Goal: Information Seeking & Learning: Get advice/opinions

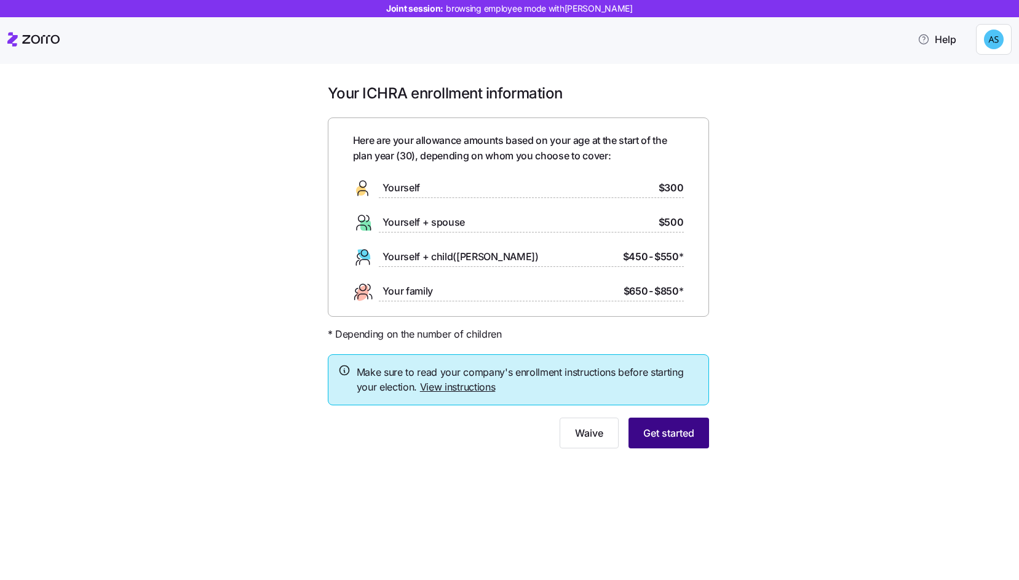
click at [665, 442] on button "Get started" at bounding box center [669, 433] width 81 height 31
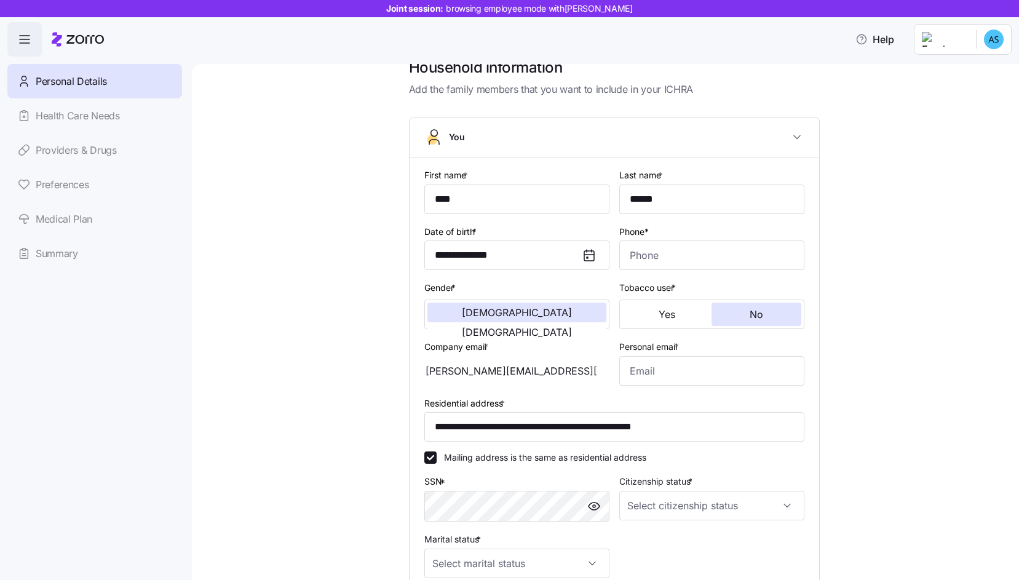
scroll to position [201, 0]
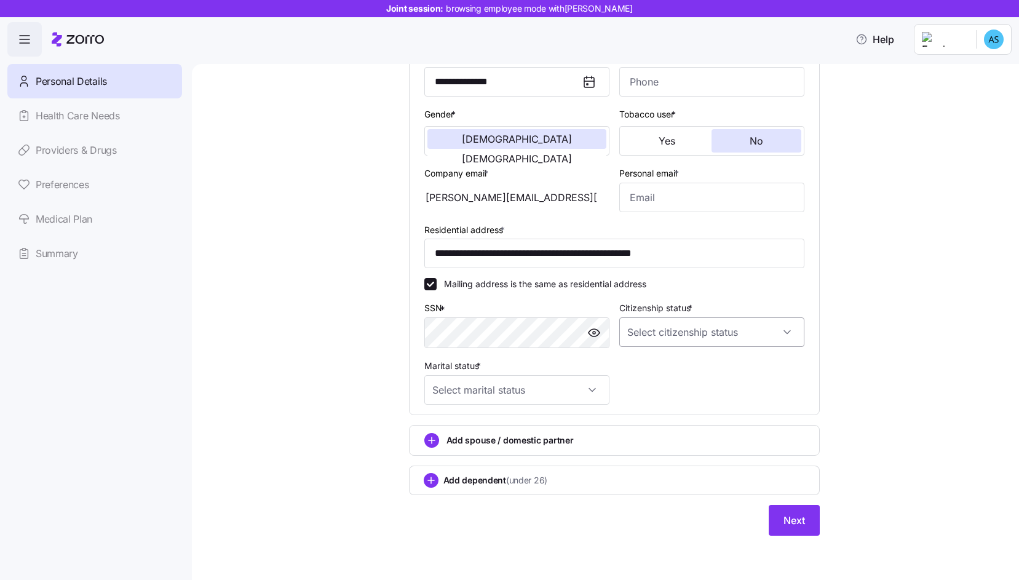
click at [740, 330] on input "Citizenship status *" at bounding box center [712, 332] width 185 height 30
click at [714, 370] on div "US citizen" at bounding box center [711, 370] width 175 height 26
type input "US citizen"
click at [606, 376] on input "Marital status *" at bounding box center [516, 390] width 185 height 30
click at [576, 438] on div "Single" at bounding box center [516, 428] width 175 height 26
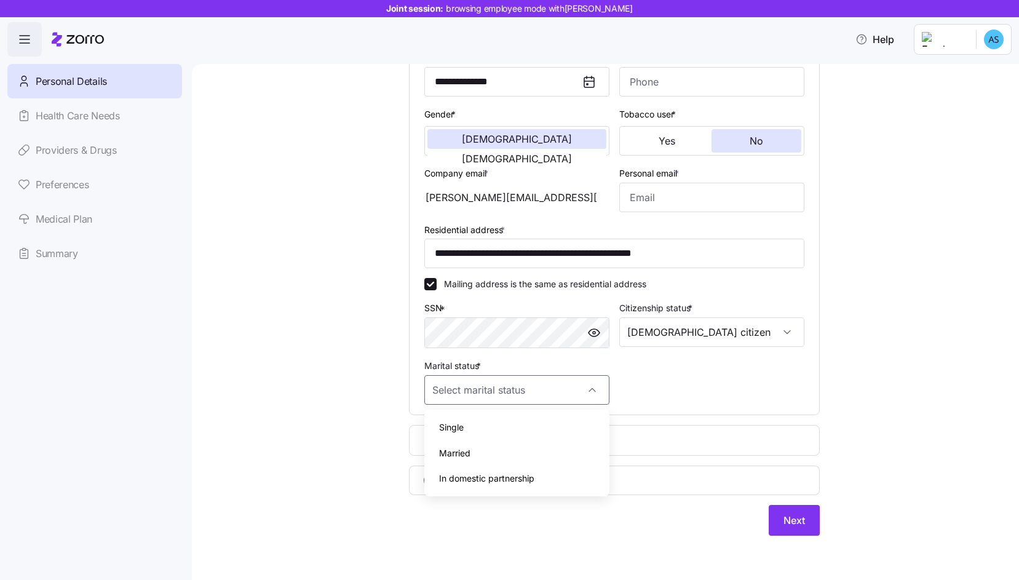
type input "Single"
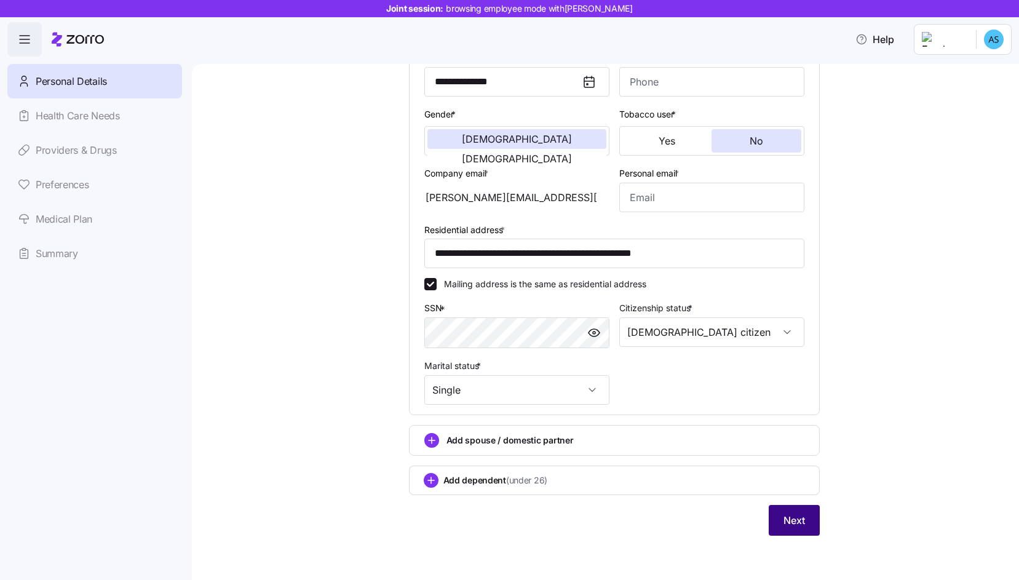
click at [798, 526] on span "Next" at bounding box center [795, 520] width 22 height 15
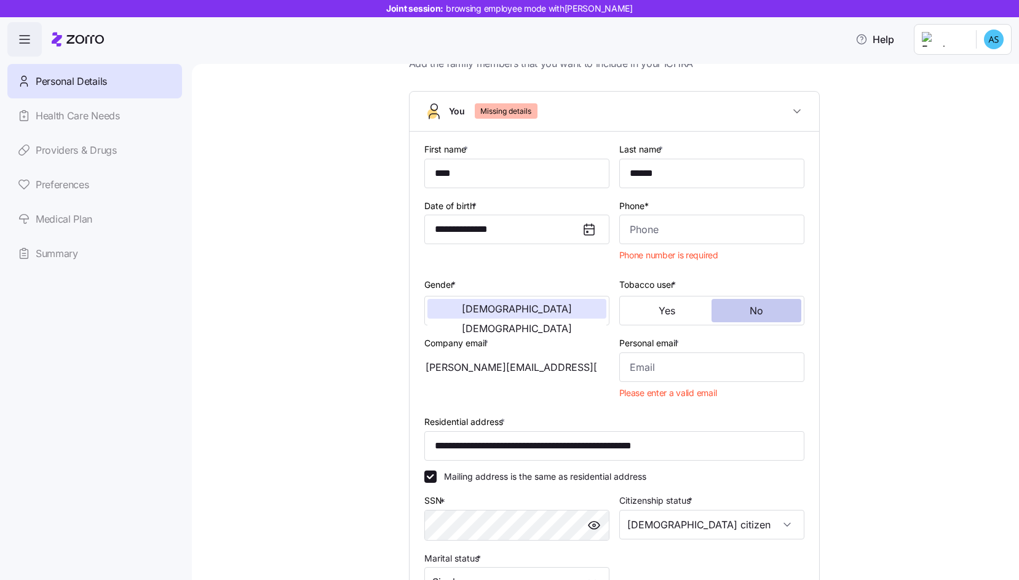
scroll to position [15, 0]
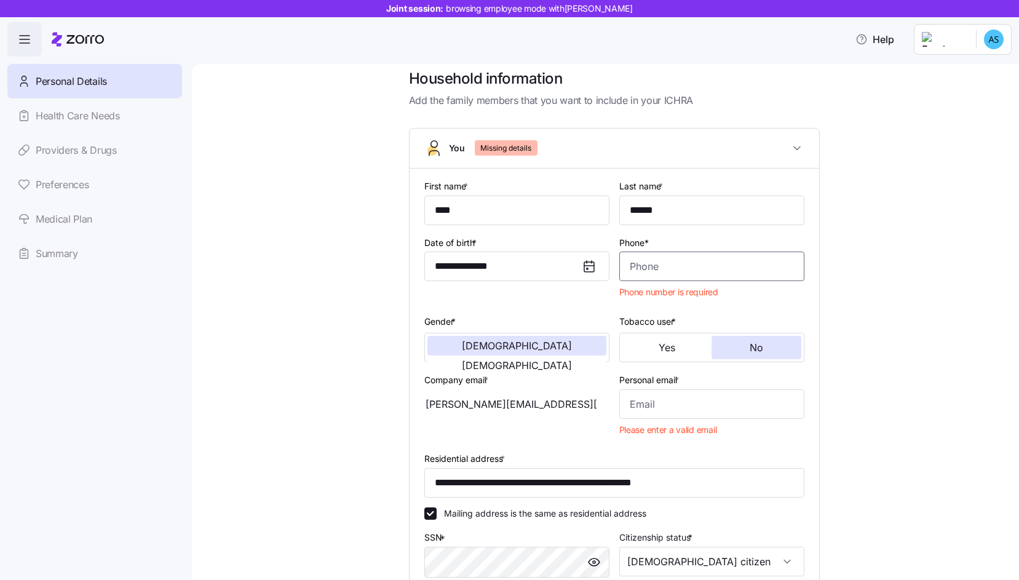
click at [731, 267] on input "Phone*" at bounding box center [712, 267] width 185 height 30
type input "(516) 837-9844"
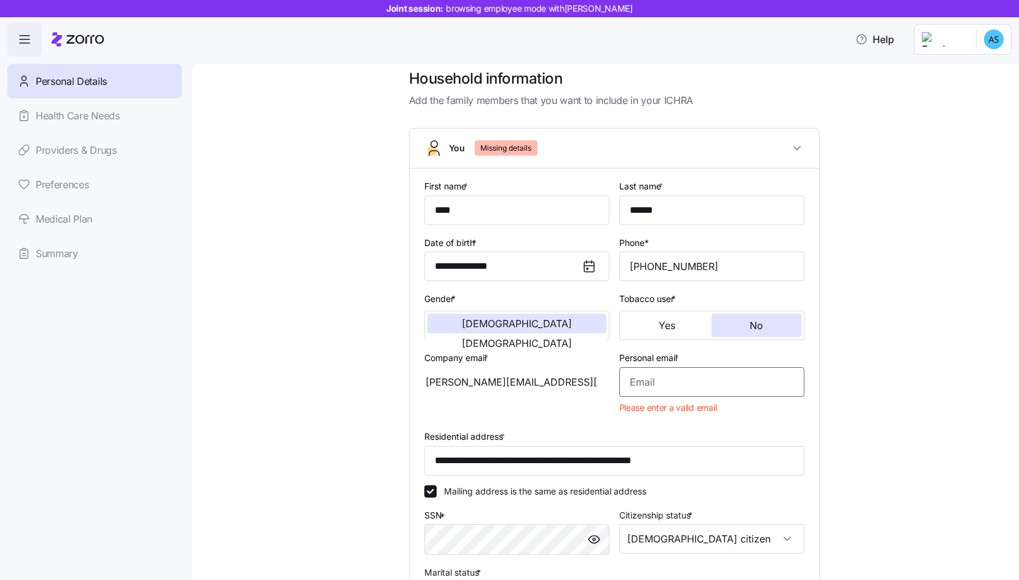
click at [699, 380] on input "Personal email *" at bounding box center [712, 382] width 185 height 30
type input "personal@email.com"
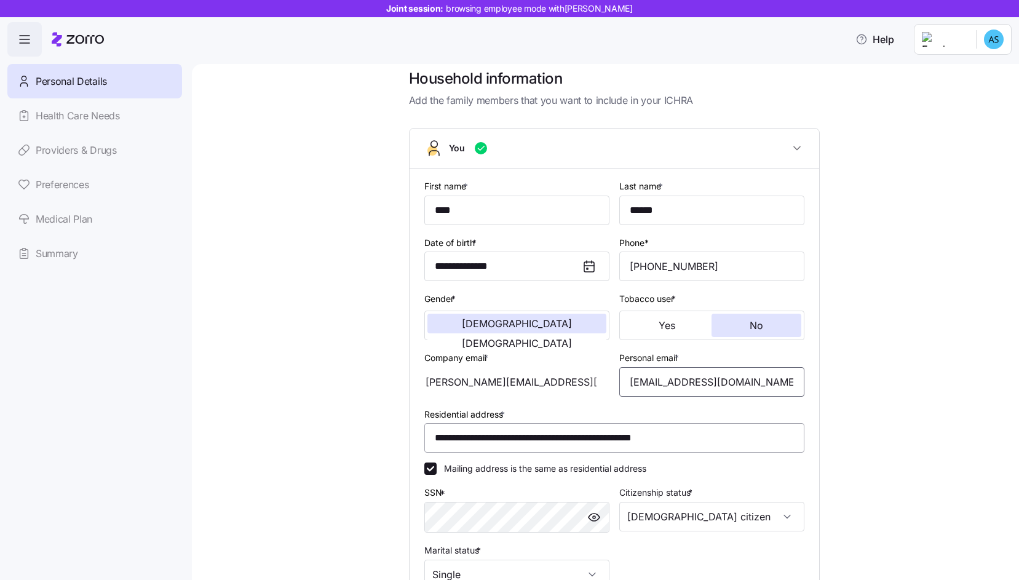
scroll to position [201, 0]
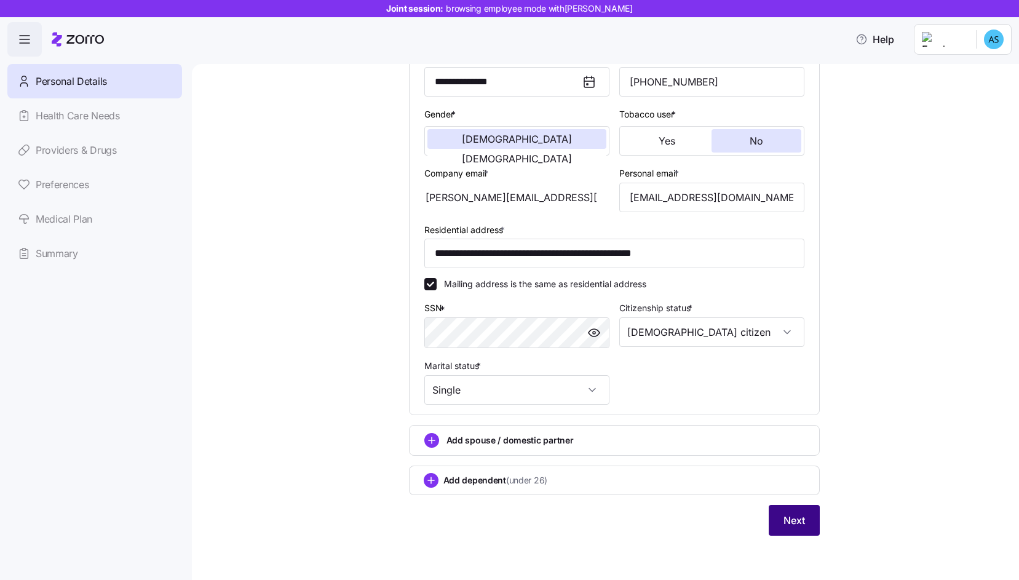
click at [792, 514] on span "Next" at bounding box center [795, 520] width 22 height 15
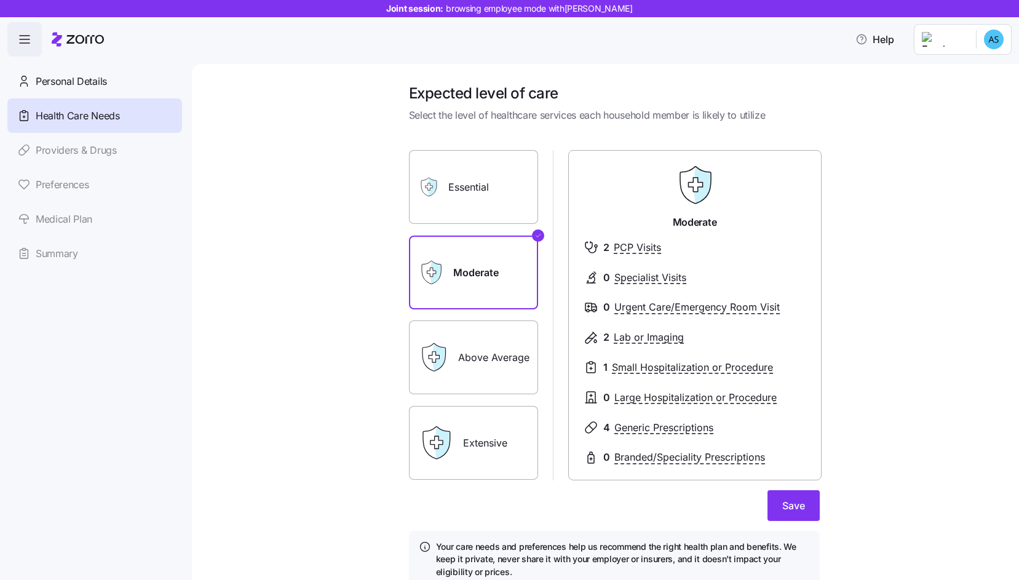
click at [434, 349] on icon at bounding box center [438, 358] width 13 height 28
click at [476, 357] on label "Above Average" at bounding box center [473, 358] width 129 height 74
click at [0, 0] on input "Above Average" at bounding box center [0, 0] width 0 height 0
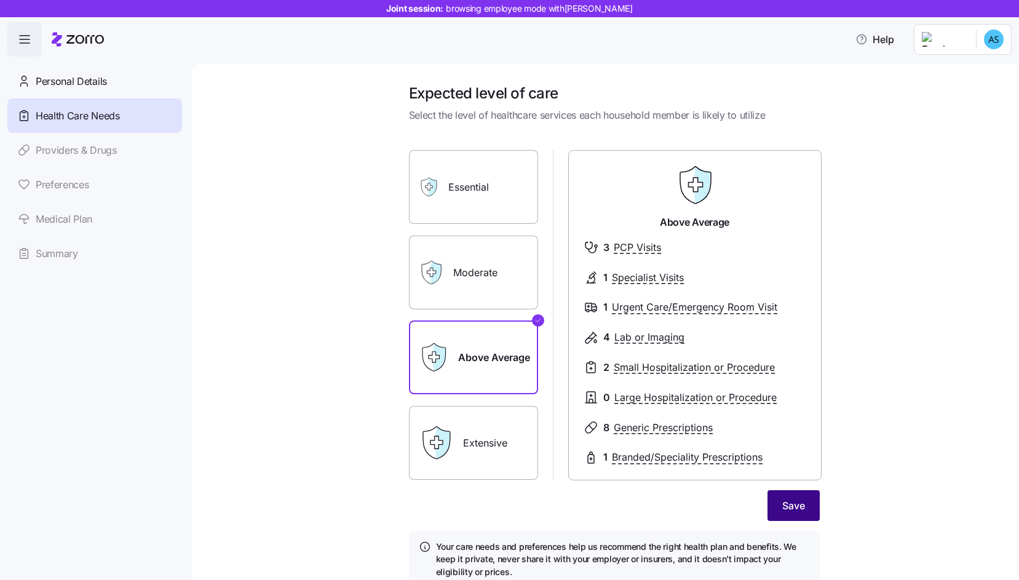
click at [783, 497] on button "Save" at bounding box center [794, 505] width 52 height 31
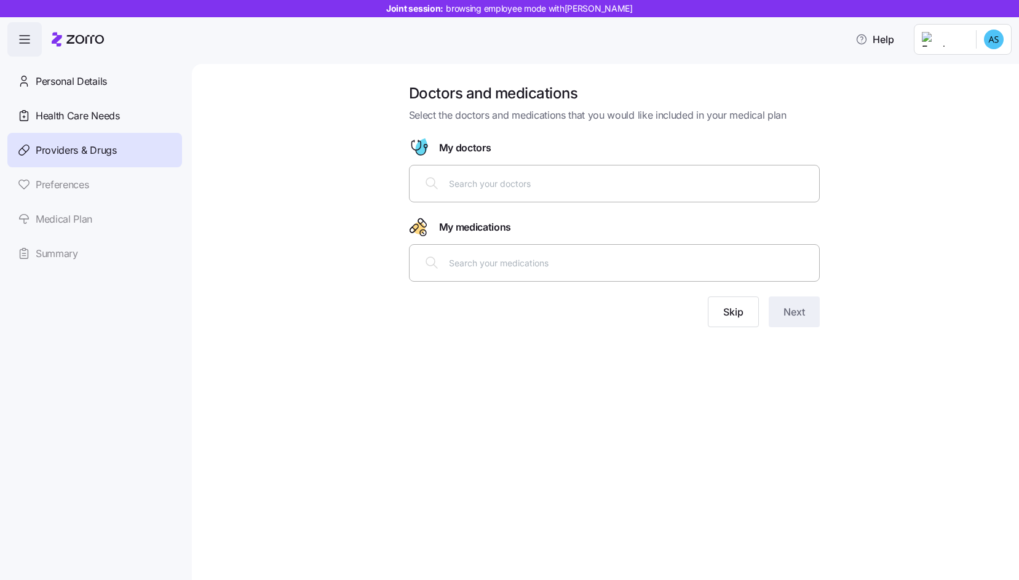
click at [610, 176] on div at bounding box center [614, 184] width 395 height 30
type input "daniel cohen"
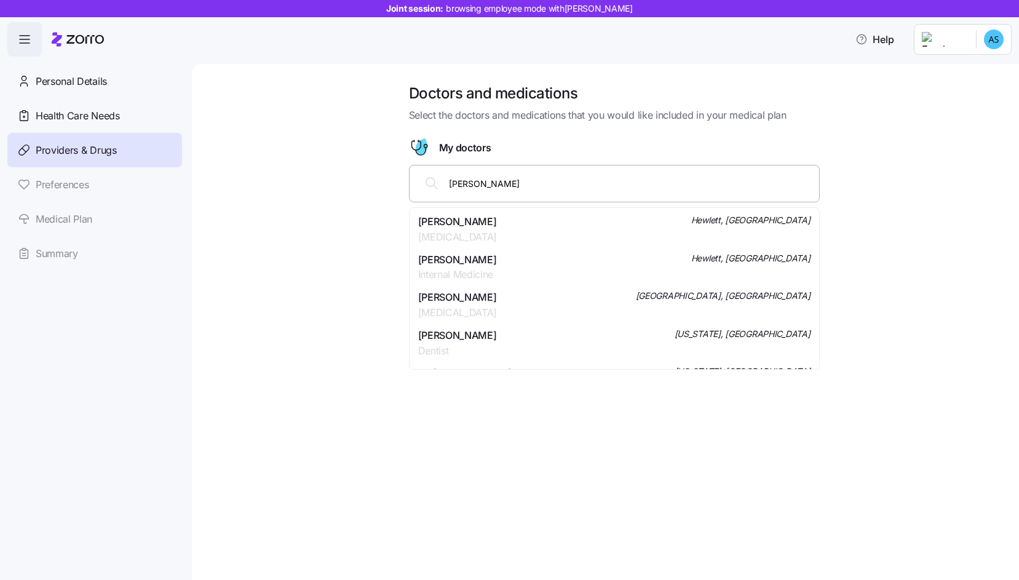
click at [562, 266] on div "Daniel H Cohen Internal Medicine Hewlett, NY" at bounding box center [614, 267] width 392 height 31
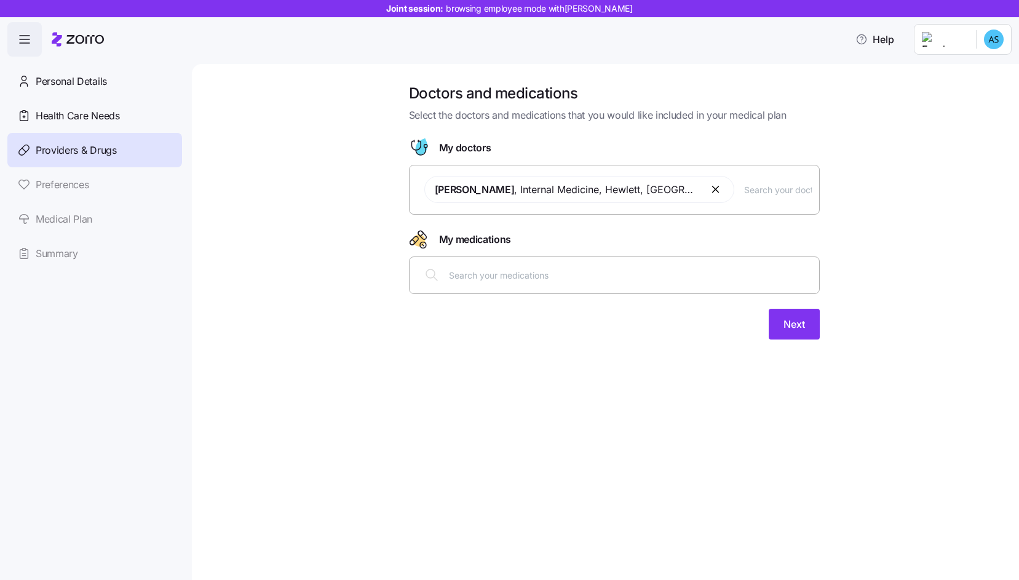
click at [592, 287] on div at bounding box center [614, 275] width 395 height 30
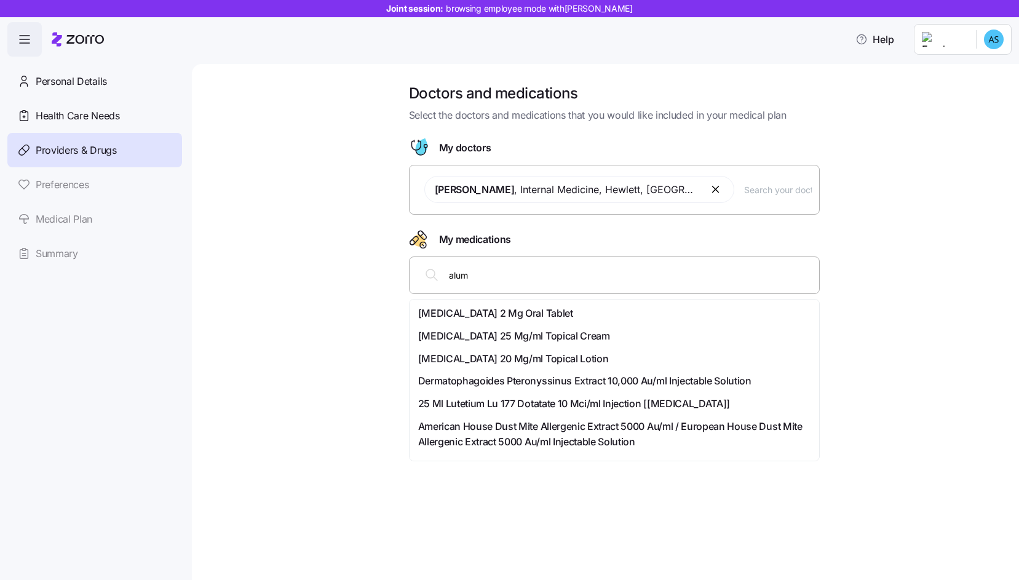
type input "alumi"
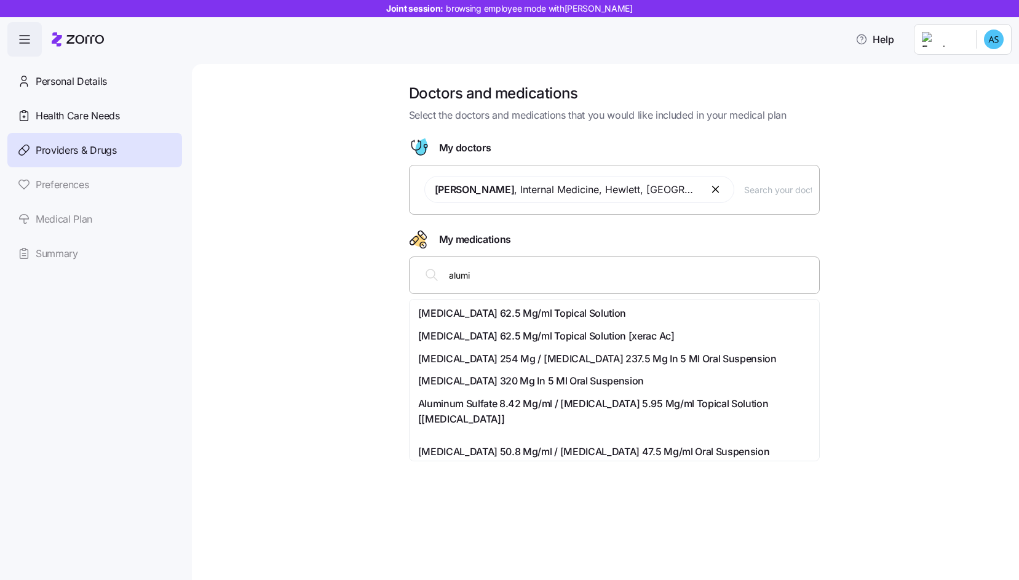
click at [671, 318] on div "Aluminum Chloride 62.5 Mg/ml Topical Solution" at bounding box center [614, 313] width 392 height 15
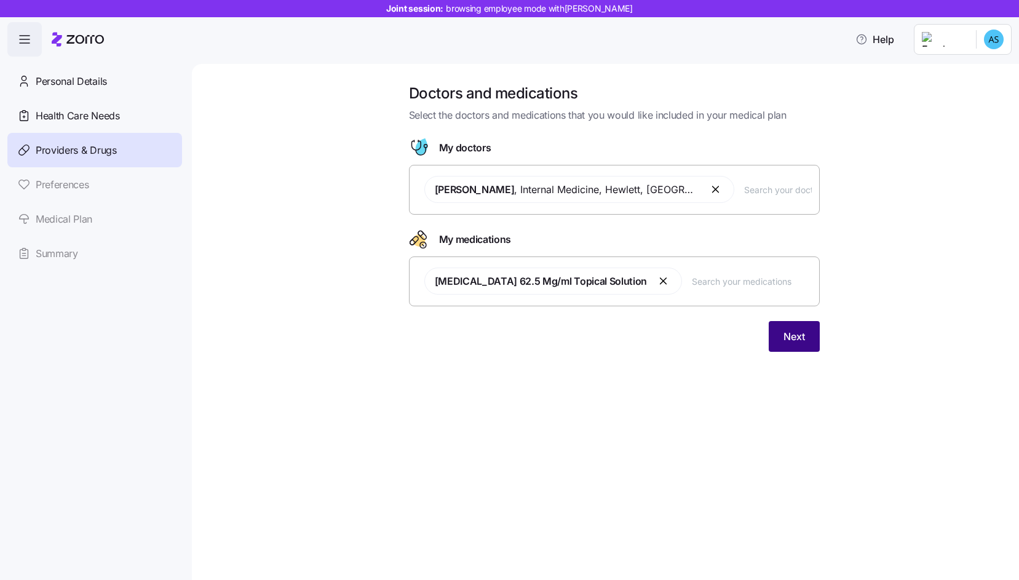
click at [802, 342] on span "Next" at bounding box center [795, 336] width 22 height 15
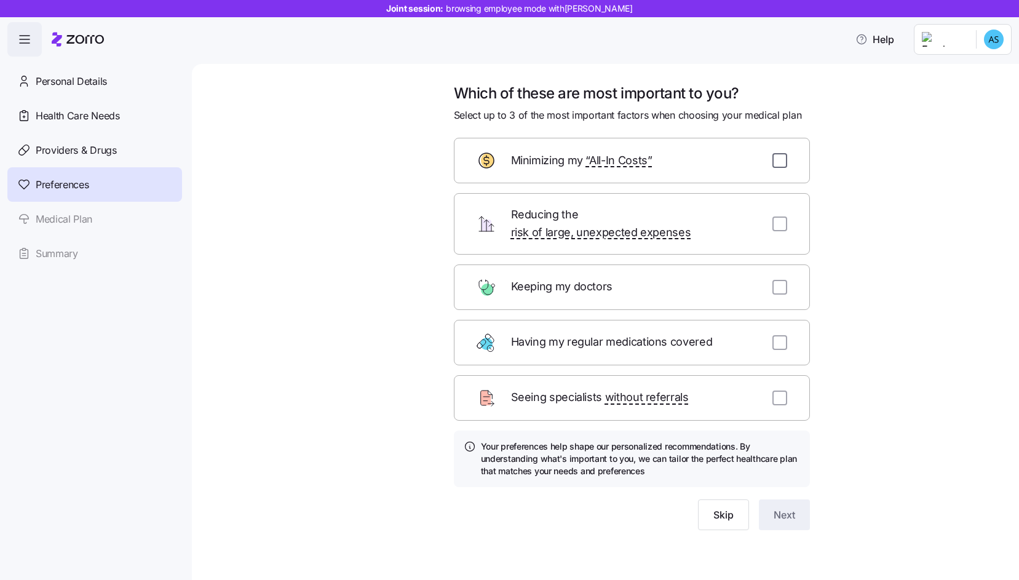
click at [780, 161] on input "checkbox" at bounding box center [780, 160] width 15 height 15
checkbox input "true"
click at [784, 217] on input "checkbox" at bounding box center [780, 224] width 15 height 15
checkbox input "true"
click at [784, 280] on input "checkbox" at bounding box center [780, 287] width 15 height 15
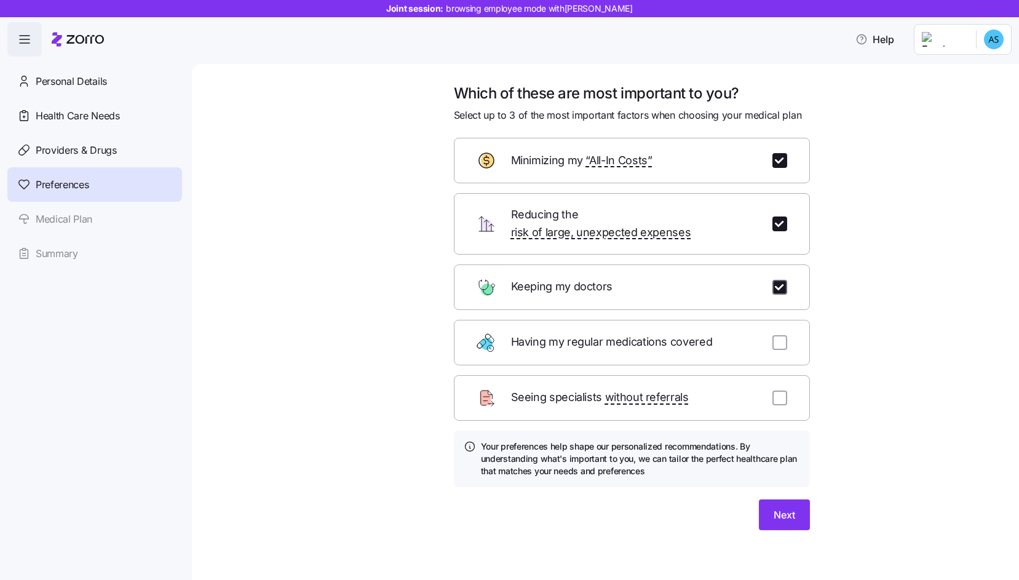
checkbox input "true"
click at [770, 500] on button "Next" at bounding box center [784, 515] width 51 height 31
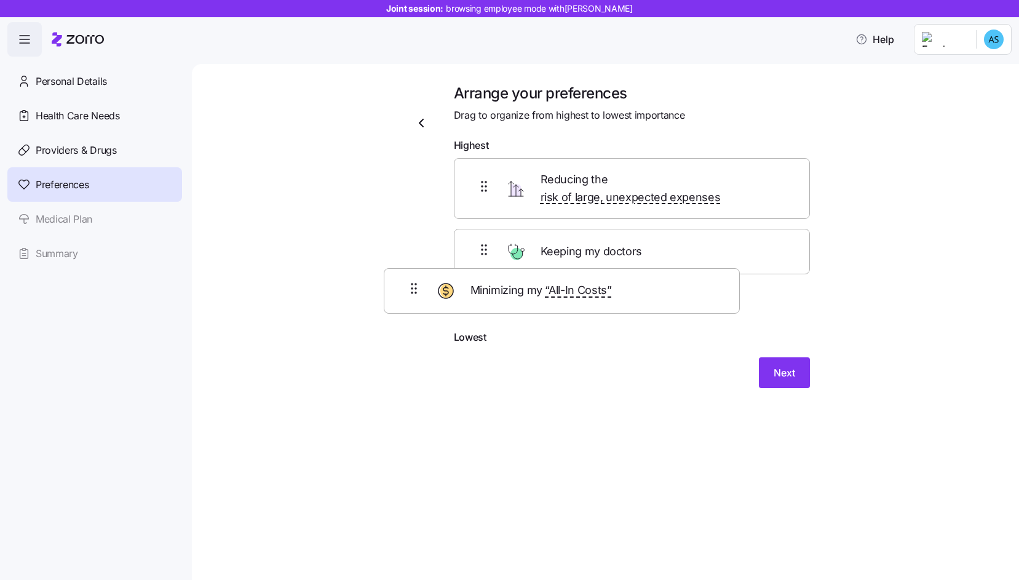
drag, startPoint x: 479, startPoint y: 181, endPoint x: 407, endPoint y: 296, distance: 135.7
click at [407, 296] on div "Arrange your preferences Drag to organize from highest to lowest importance Hig…" at bounding box center [614, 251] width 431 height 334
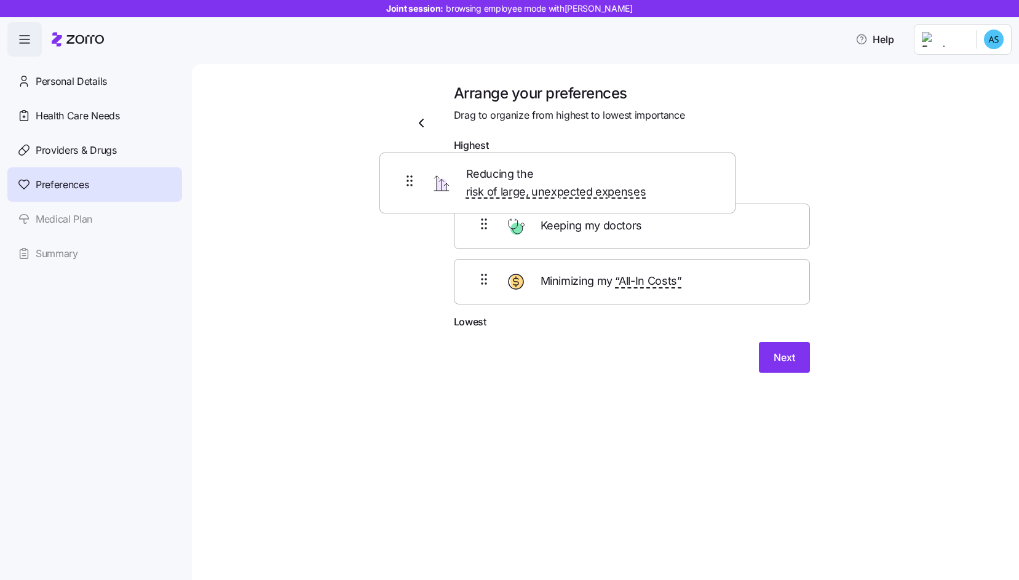
drag, startPoint x: 485, startPoint y: 239, endPoint x: 403, endPoint y: 162, distance: 112.7
click at [403, 162] on div "Arrange your preferences Drag to organize from highest to lowest importance Hig…" at bounding box center [614, 243] width 431 height 319
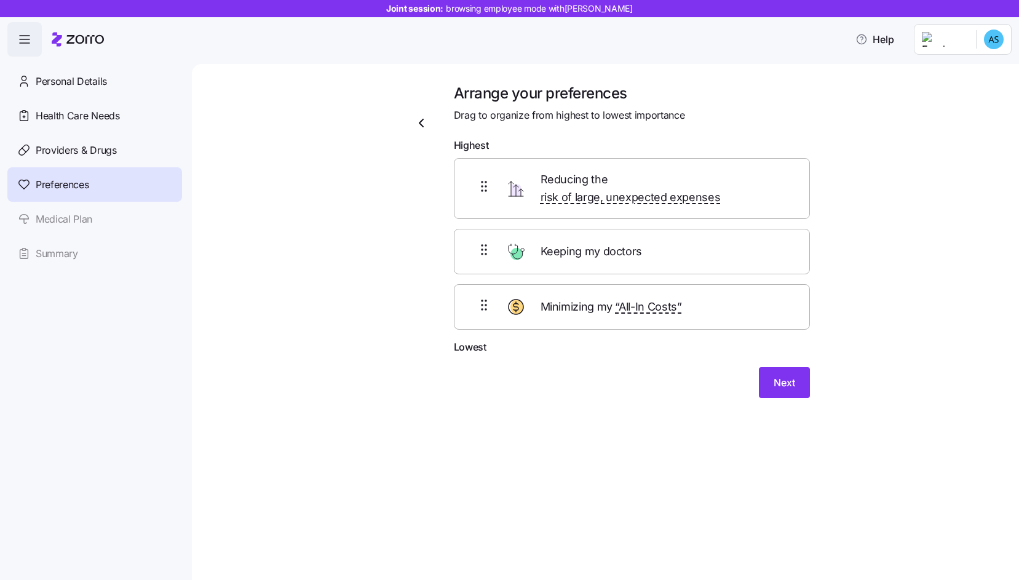
click at [592, 448] on div "Arrange your preferences Drag to organize from highest to lowest importance Hig…" at bounding box center [605, 322] width 827 height 516
click at [781, 375] on span "Next" at bounding box center [785, 382] width 22 height 15
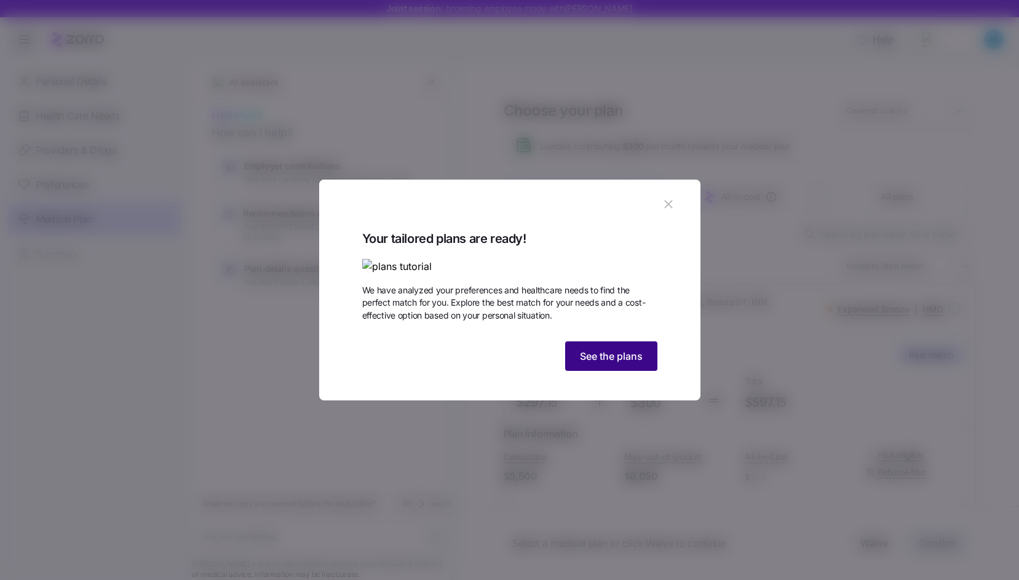
click at [629, 371] on button "See the plans" at bounding box center [611, 356] width 92 height 30
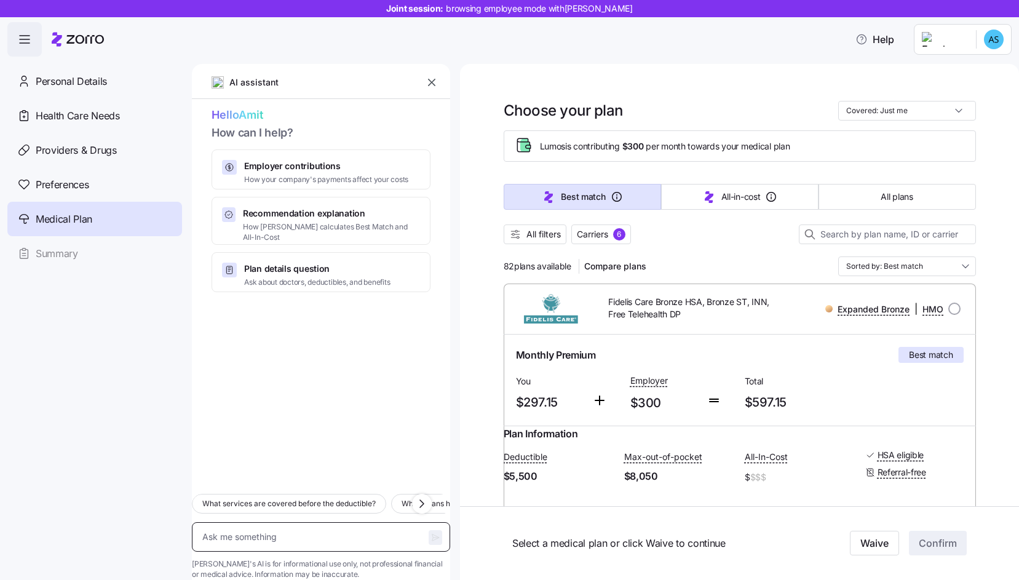
click at [338, 522] on textarea at bounding box center [321, 537] width 258 height 30
type textarea "x"
type textarea "H"
type textarea "x"
type textarea "Hi"
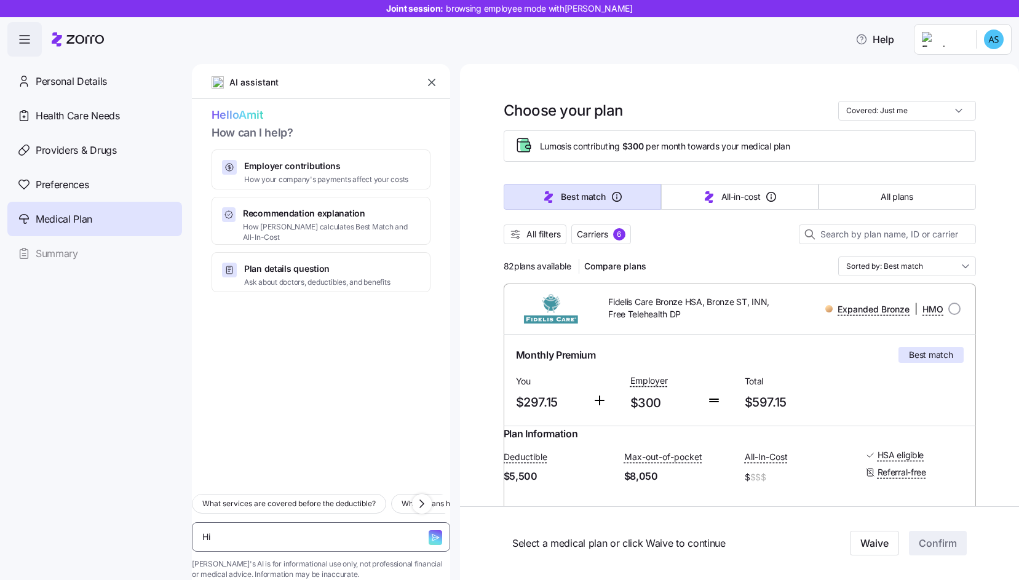
type textarea "x"
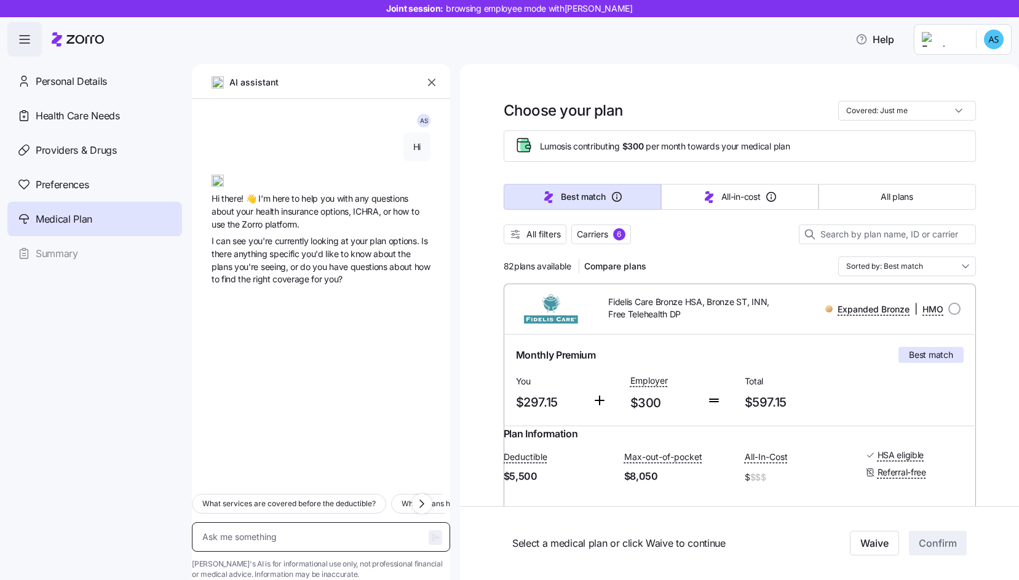
click at [245, 522] on textarea at bounding box center [321, 537] width 258 height 30
paste textarea "Which plans cover my medications?"
type textarea "x"
type textarea "Which plans cover my medications?"
type textarea "x"
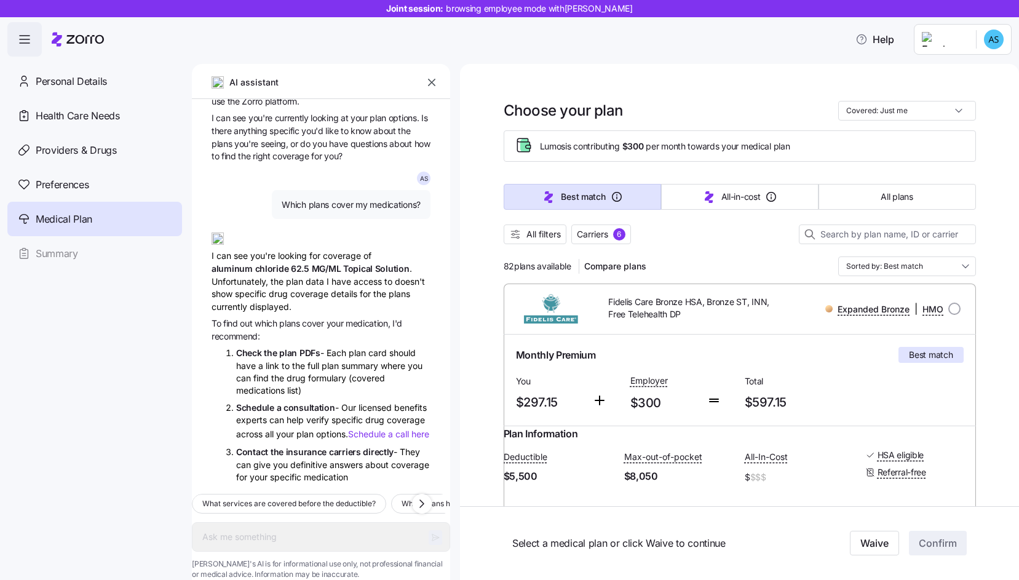
type textarea "x"
